Goal: Transaction & Acquisition: Purchase product/service

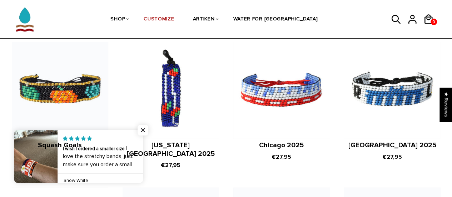
scroll to position [857, 0]
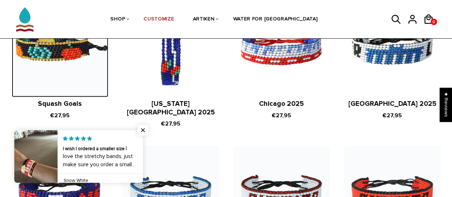
click at [40, 59] on img at bounding box center [60, 49] width 96 height 96
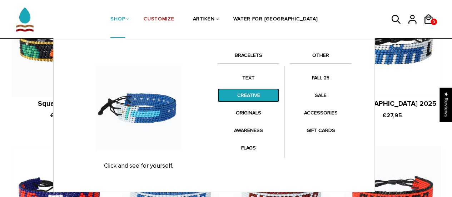
click at [246, 99] on link "CREATIVE" at bounding box center [247, 95] width 61 height 14
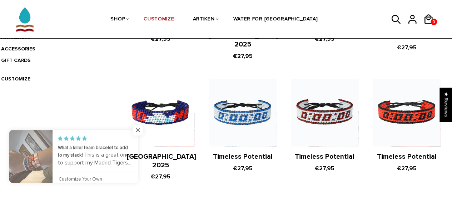
scroll to position [250, 0]
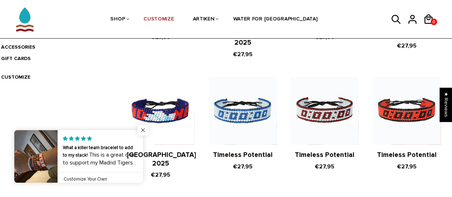
click at [140, 131] on span "Close popup widget" at bounding box center [142, 130] width 11 height 11
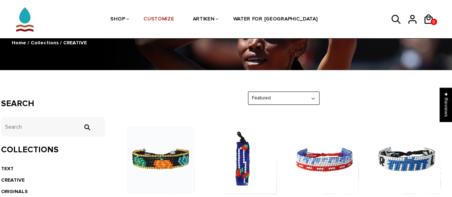
scroll to position [0, 0]
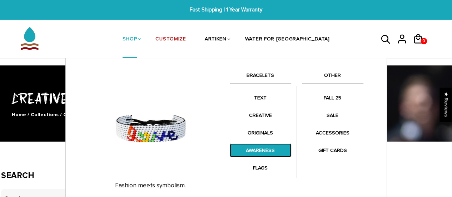
click at [255, 152] on link "AWARENESS" at bounding box center [260, 150] width 61 height 14
